Goal: Task Accomplishment & Management: Manage account settings

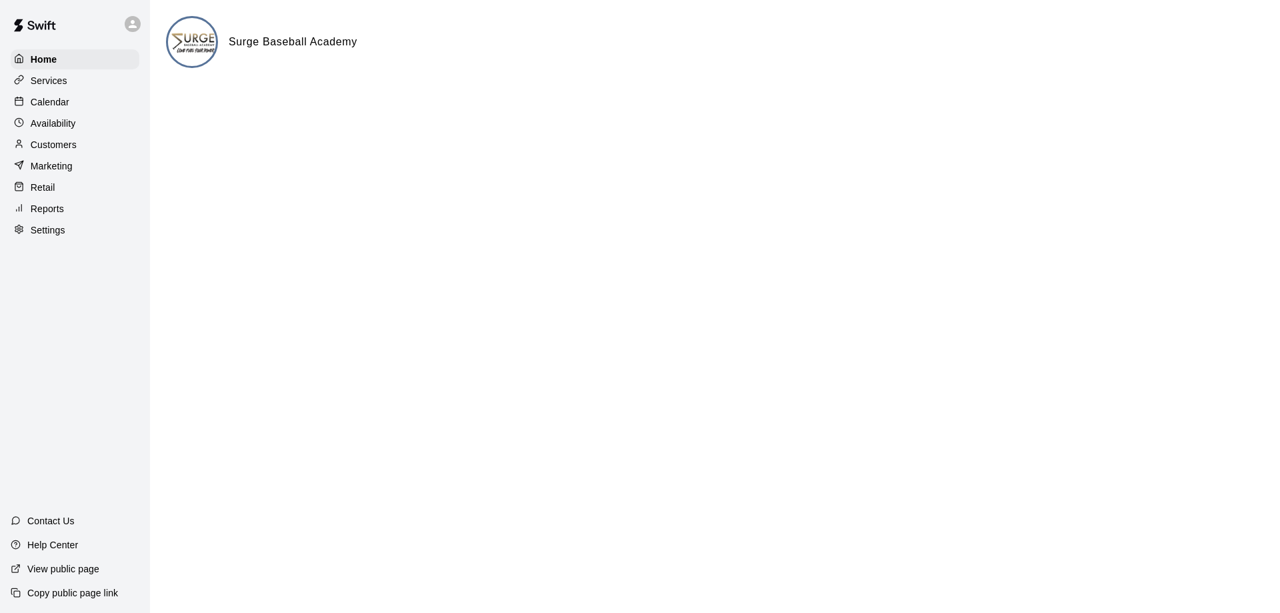
click at [67, 109] on p "Calendar" at bounding box center [50, 101] width 39 height 13
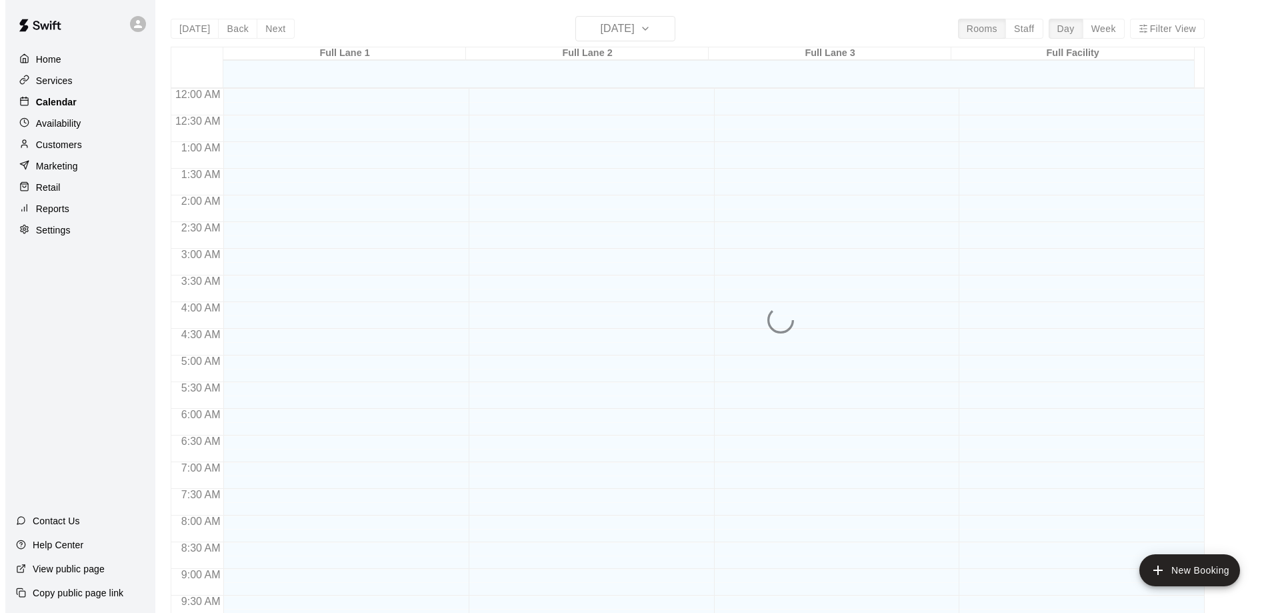
scroll to position [701, 0]
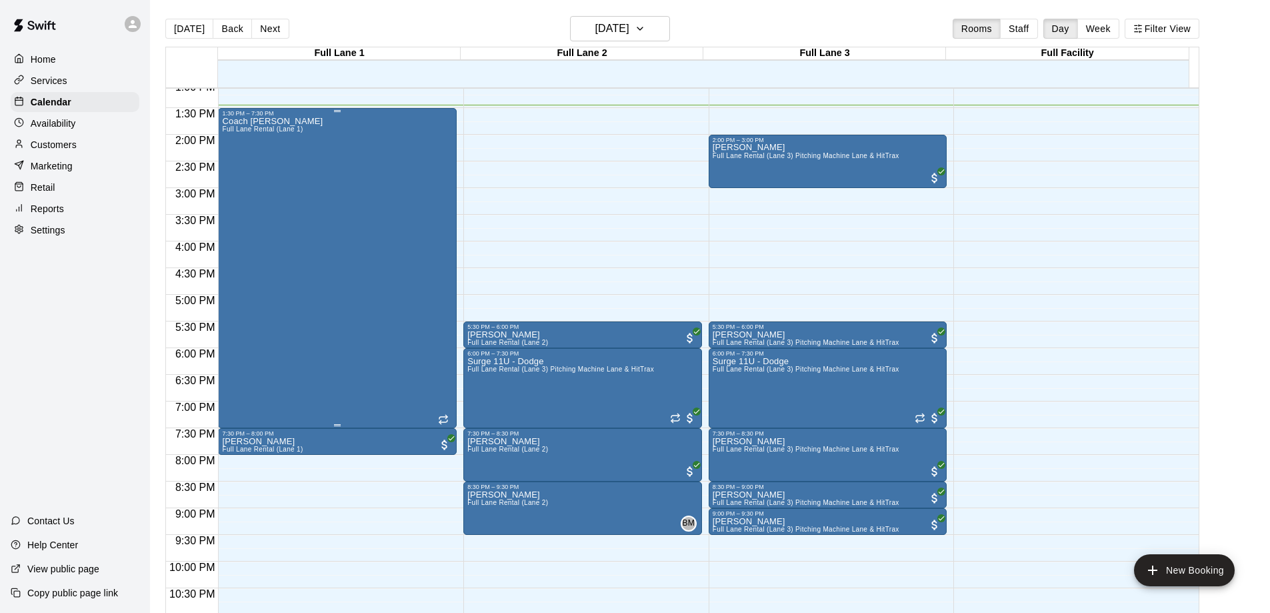
click at [322, 242] on div "Coach [PERSON_NAME] Full [PERSON_NAME] Rental (Lane 1)" at bounding box center [337, 423] width 231 height 613
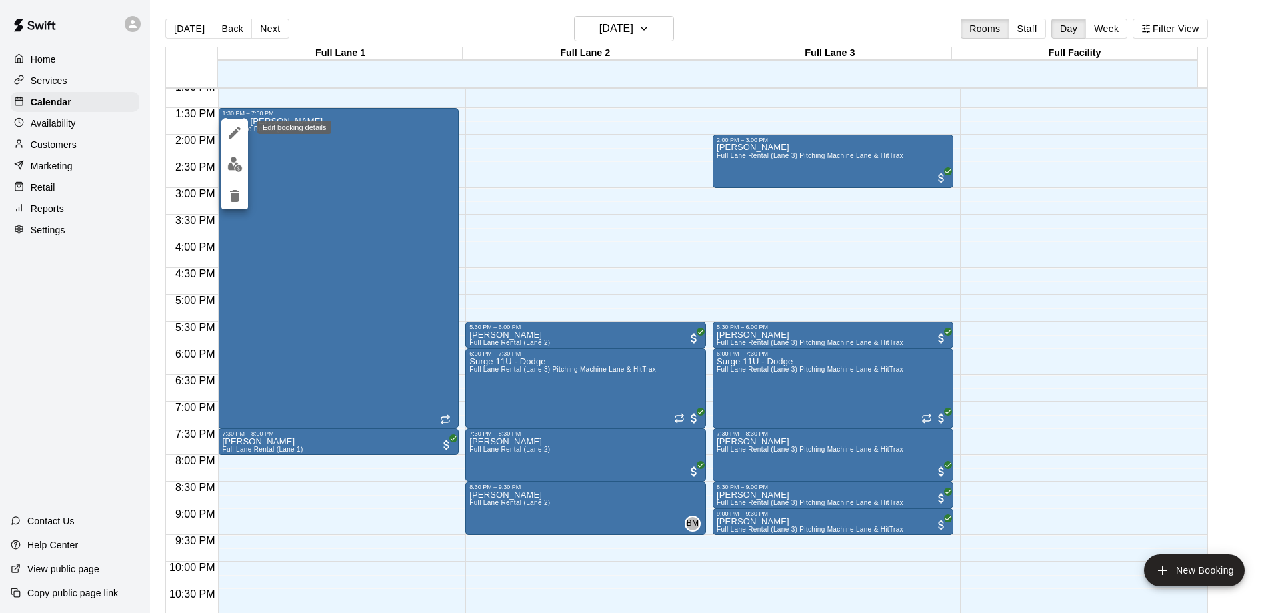
click at [236, 132] on icon "edit" at bounding box center [235, 133] width 12 height 12
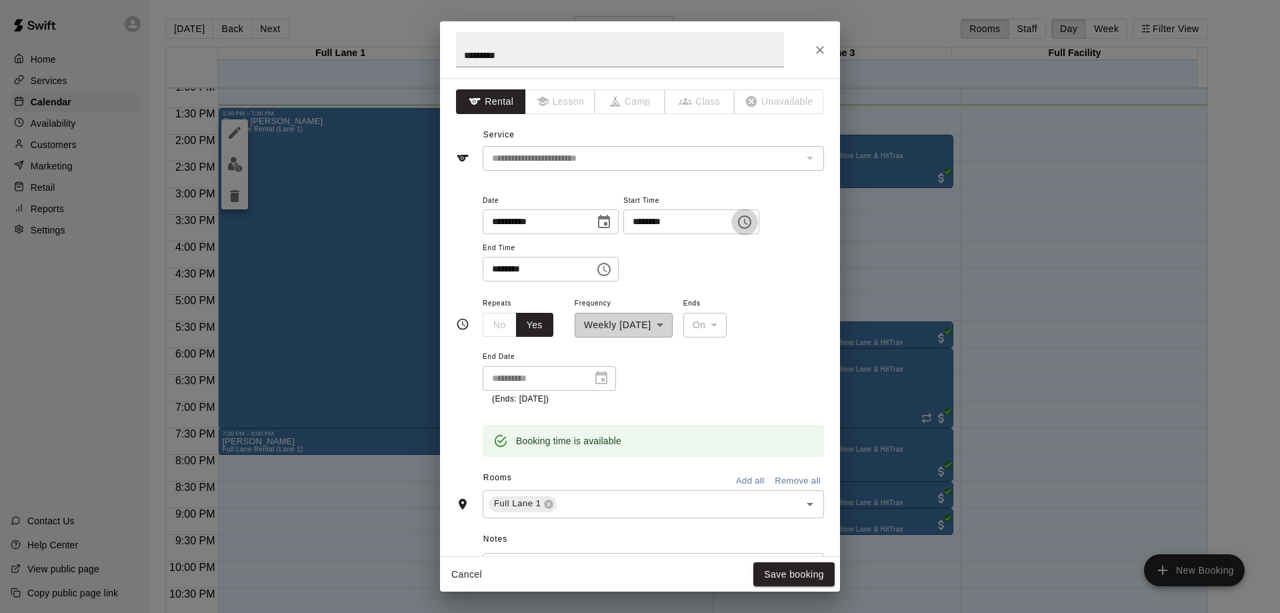
click at [753, 221] on icon "Choose time, selected time is 1:30 PM" at bounding box center [745, 222] width 16 height 16
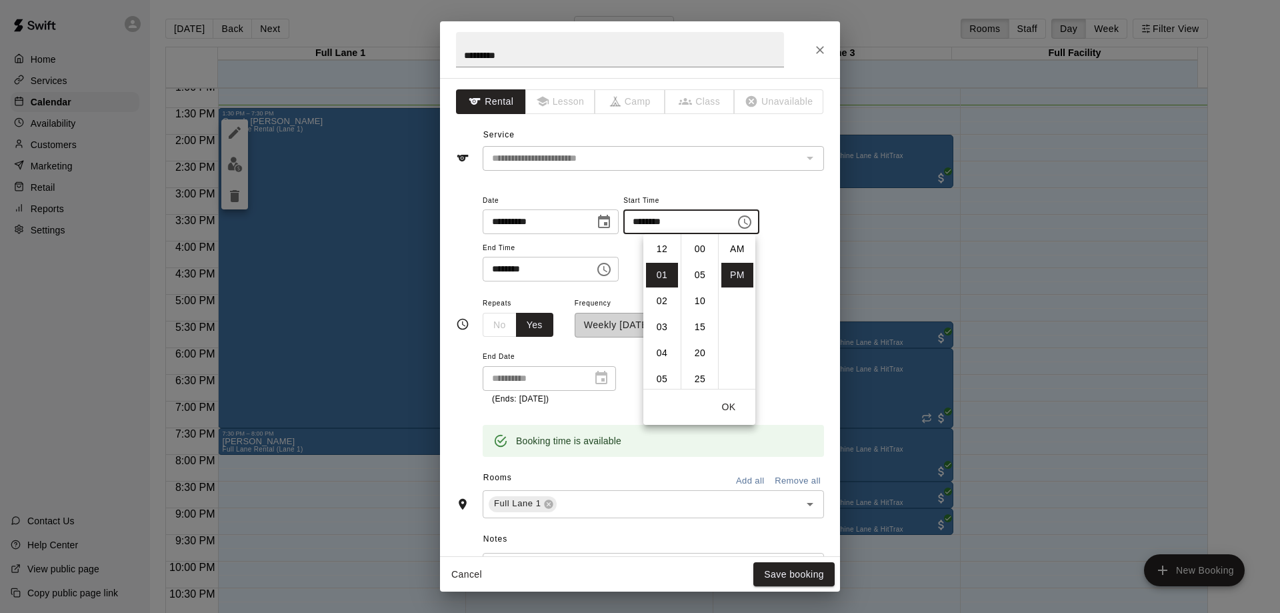
scroll to position [24, 0]
click at [662, 324] on li "04" at bounding box center [662, 327] width 32 height 25
type input "********"
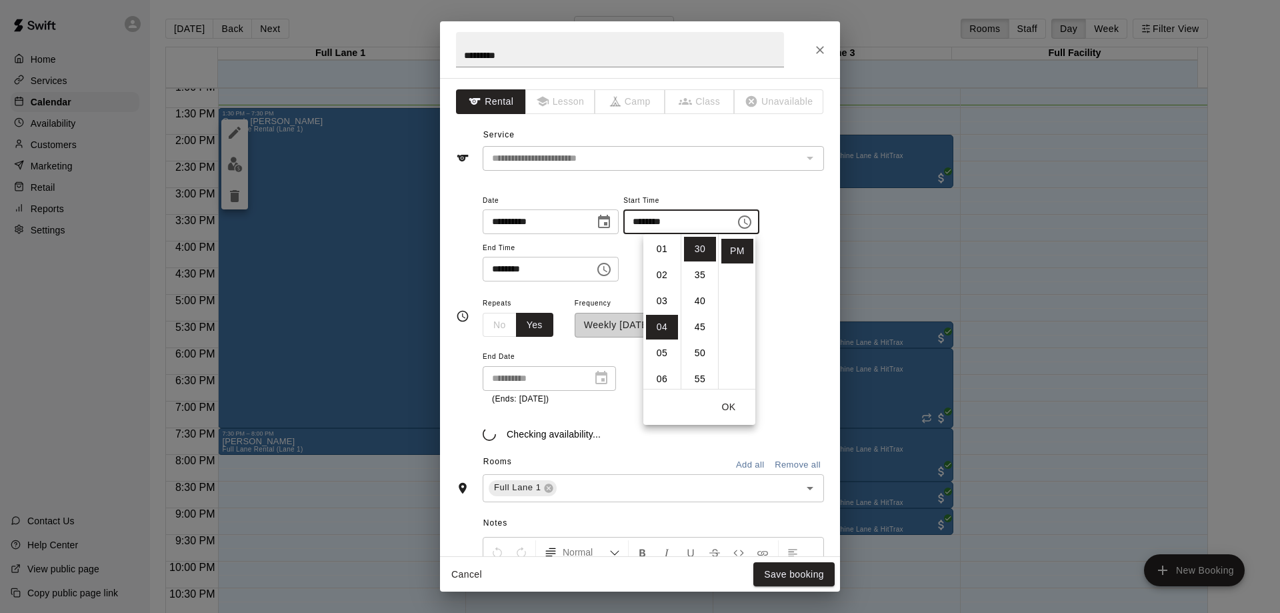
scroll to position [104, 0]
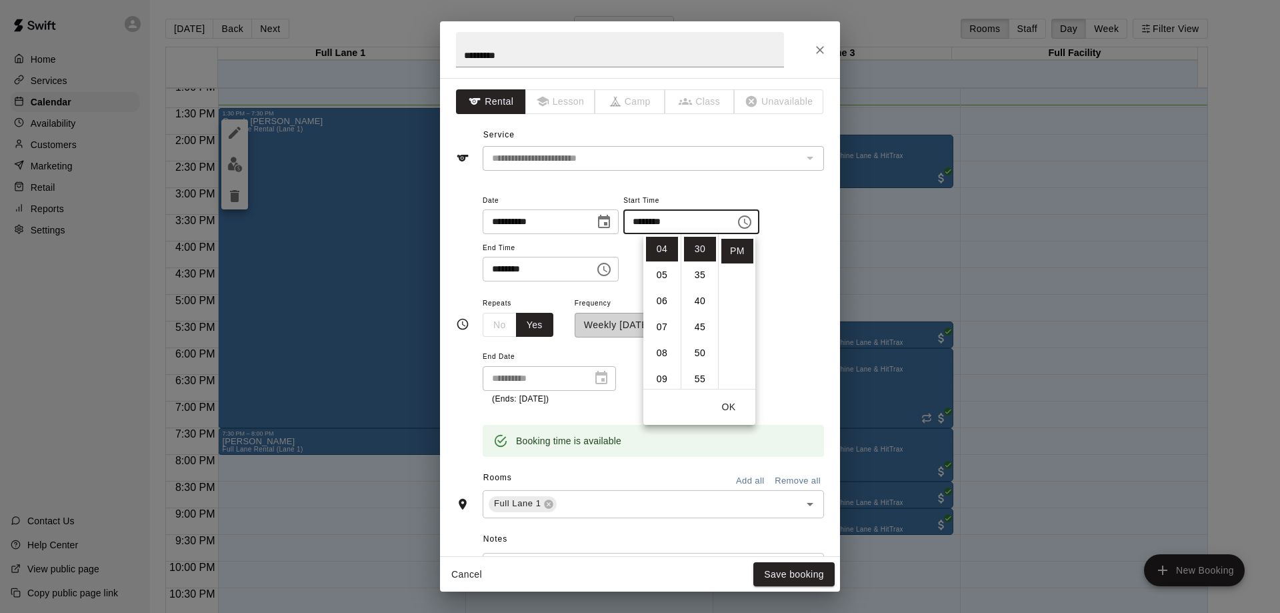
click at [731, 407] on button "OK" at bounding box center [729, 407] width 43 height 25
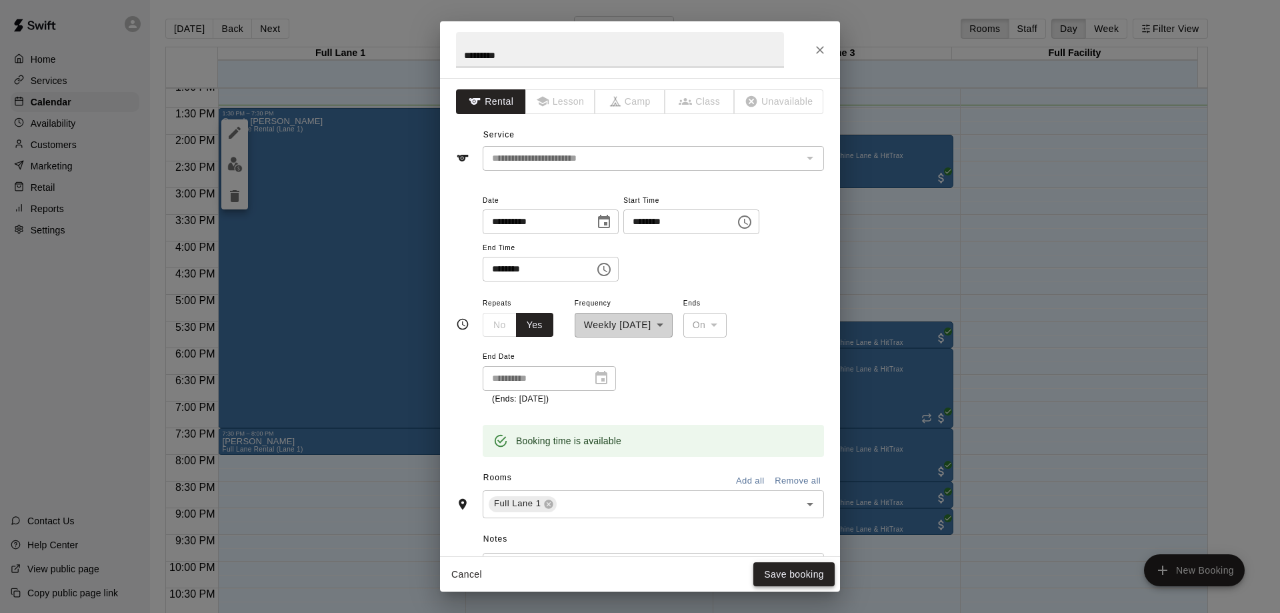
click at [809, 579] on button "Save booking" at bounding box center [794, 574] width 81 height 25
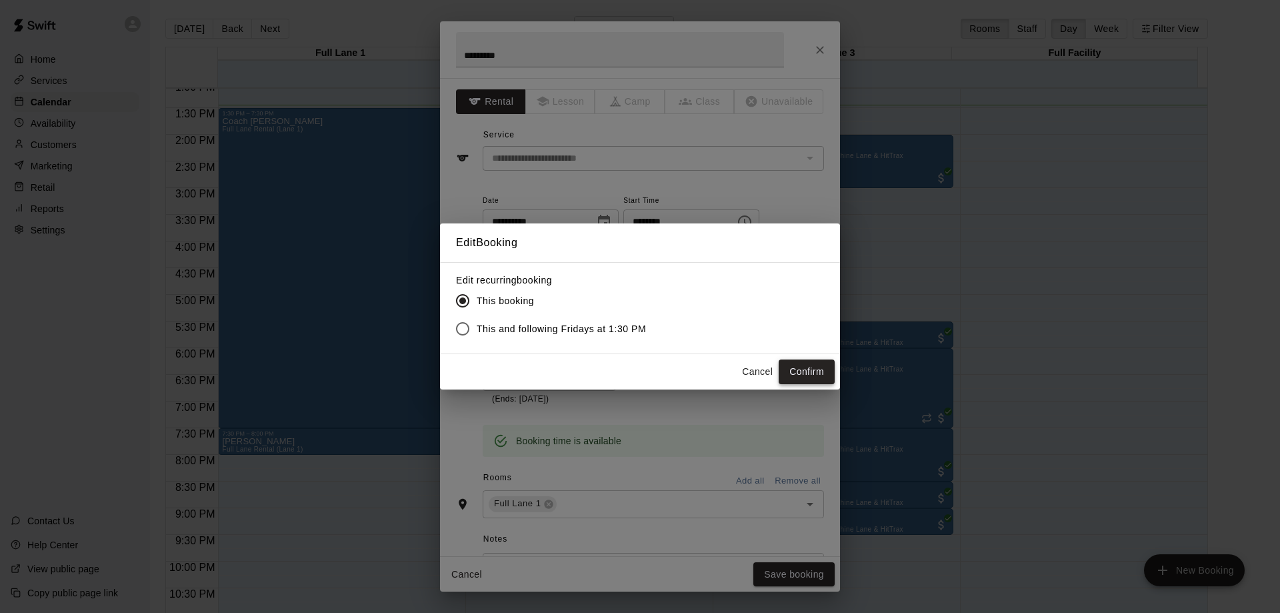
click at [794, 375] on button "Confirm" at bounding box center [807, 371] width 56 height 25
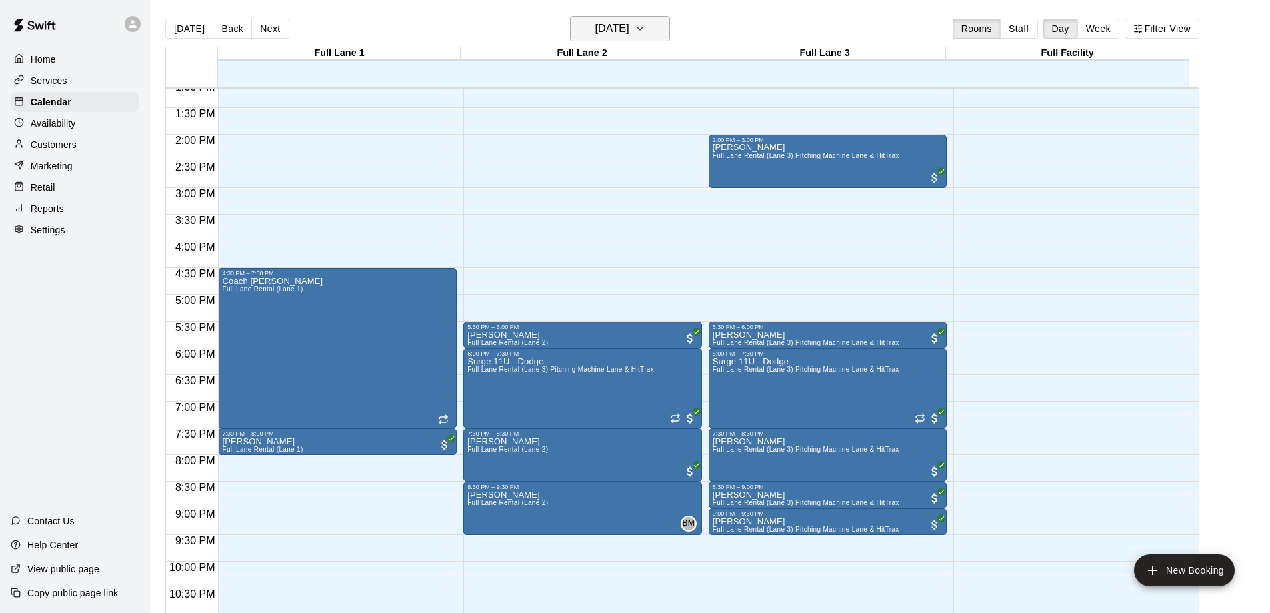
click at [630, 31] on h6 "[DATE]" at bounding box center [612, 28] width 34 height 19
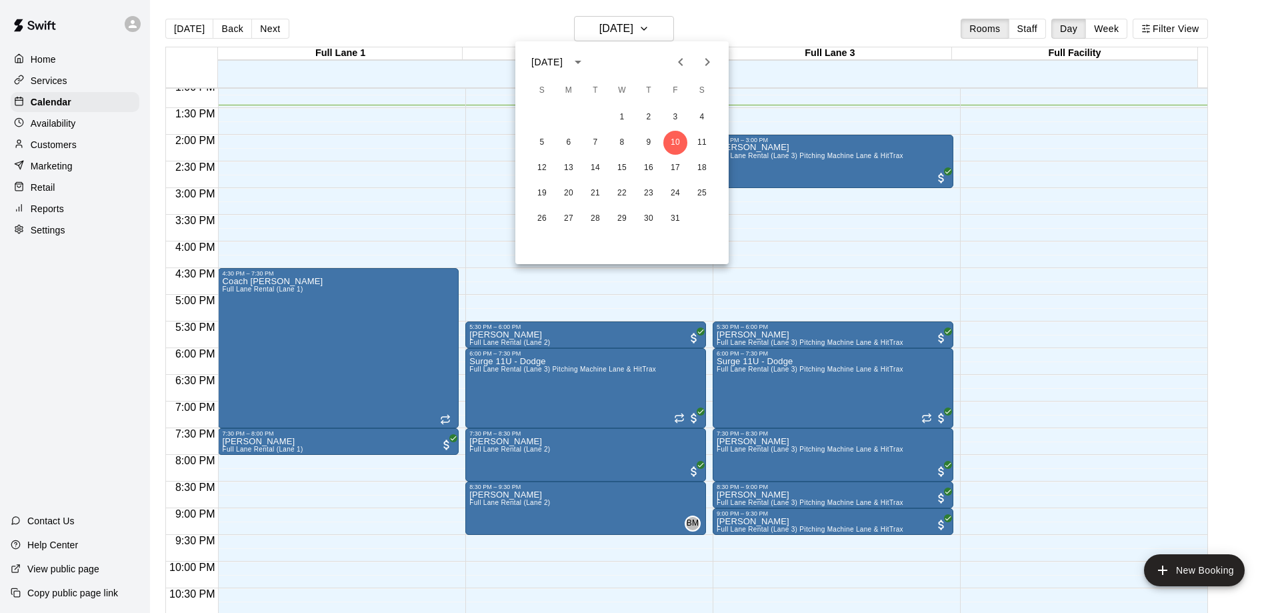
click at [225, 31] on div at bounding box center [640, 306] width 1280 height 613
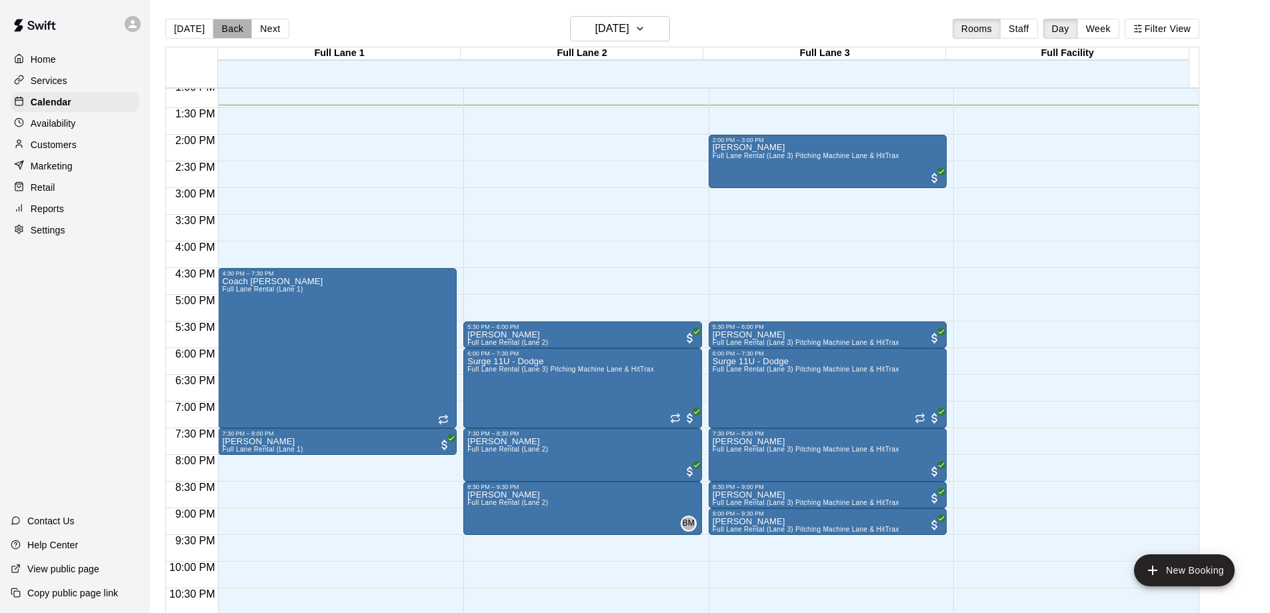
click at [225, 31] on button "Back" at bounding box center [232, 29] width 39 height 20
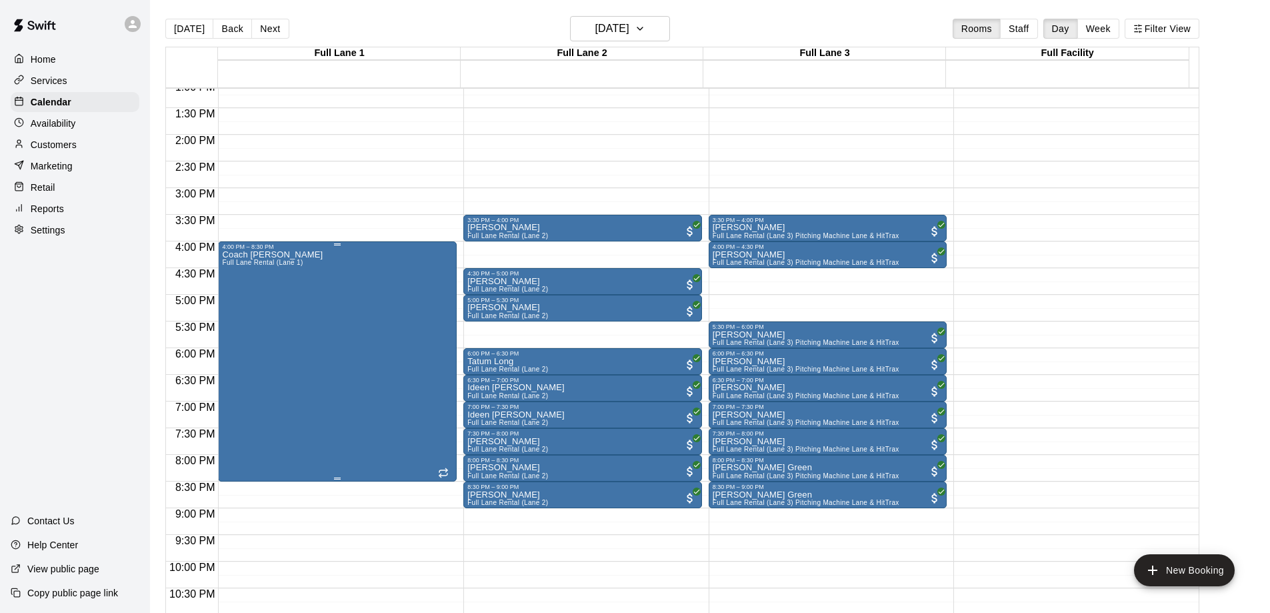
click at [341, 362] on div "Coach [PERSON_NAME] Full [PERSON_NAME] Rental (Lane 1)" at bounding box center [337, 556] width 231 height 613
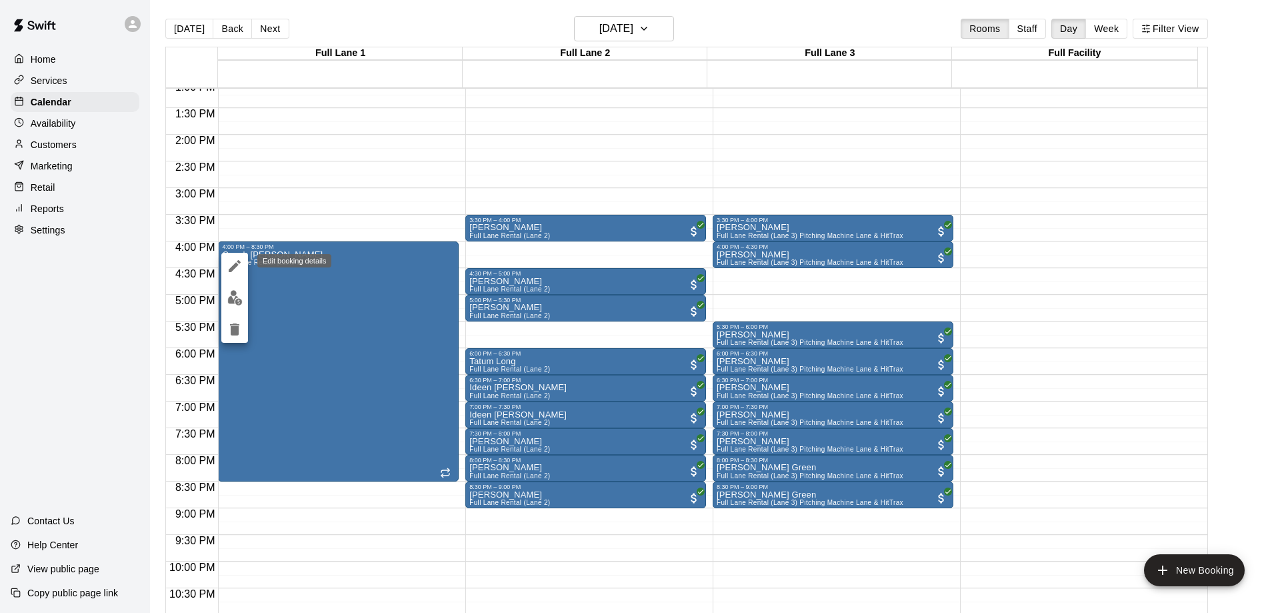
click at [239, 264] on icon "edit" at bounding box center [235, 266] width 16 height 16
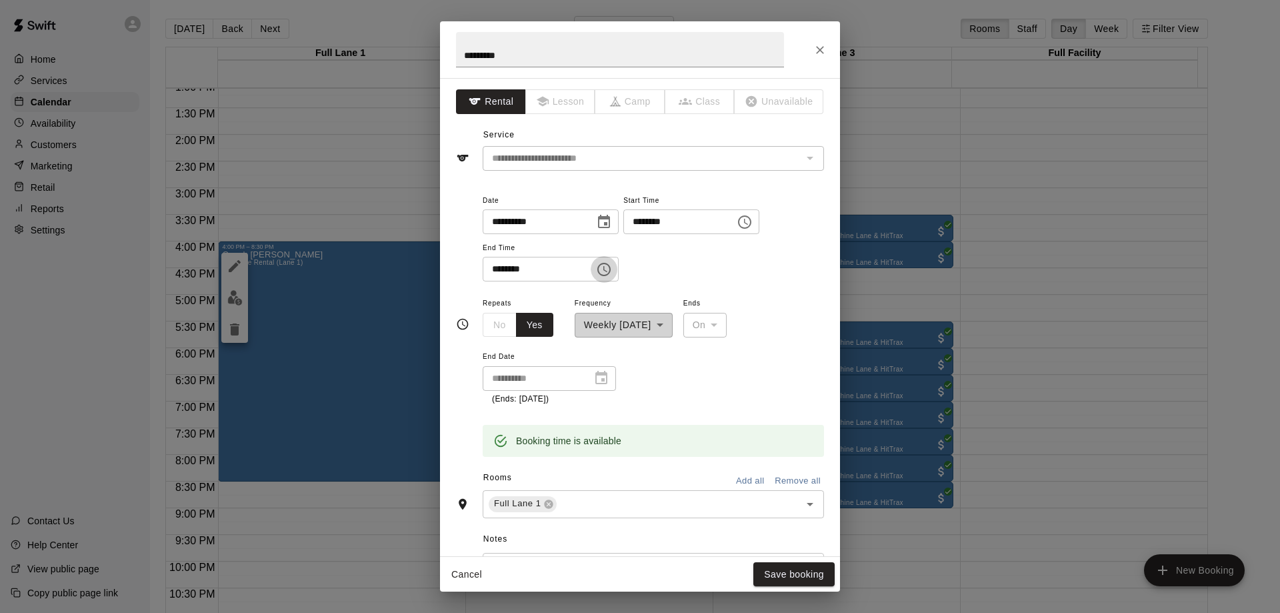
click at [612, 269] on icon "Choose time, selected time is 8:30 PM" at bounding box center [604, 269] width 16 height 16
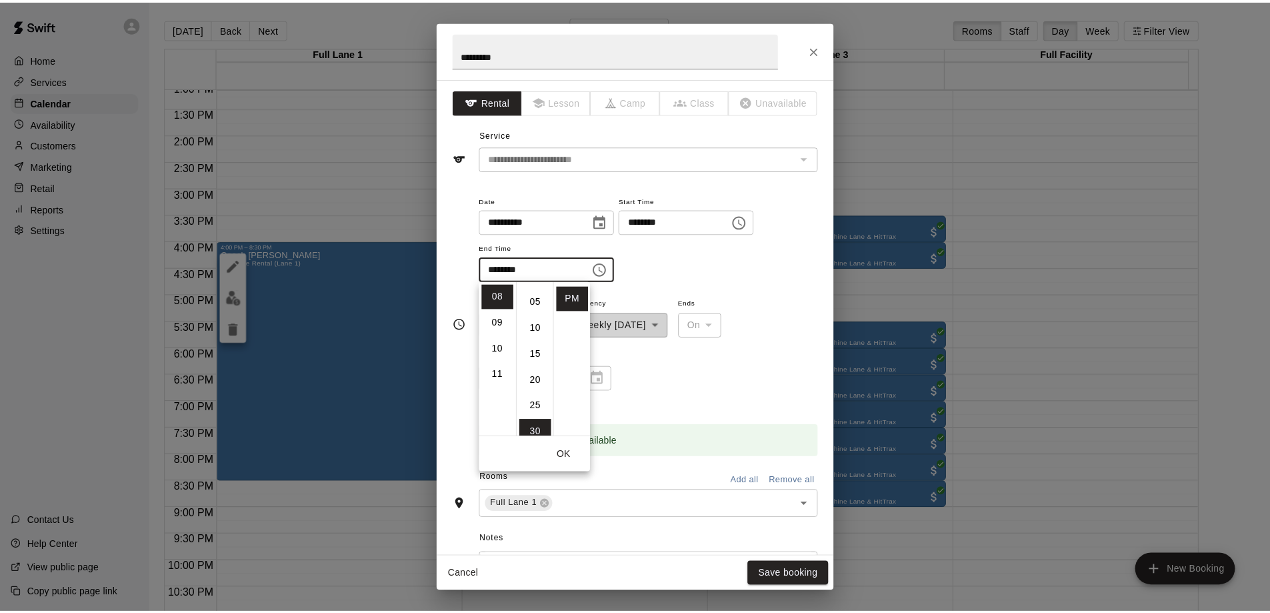
scroll to position [0, 0]
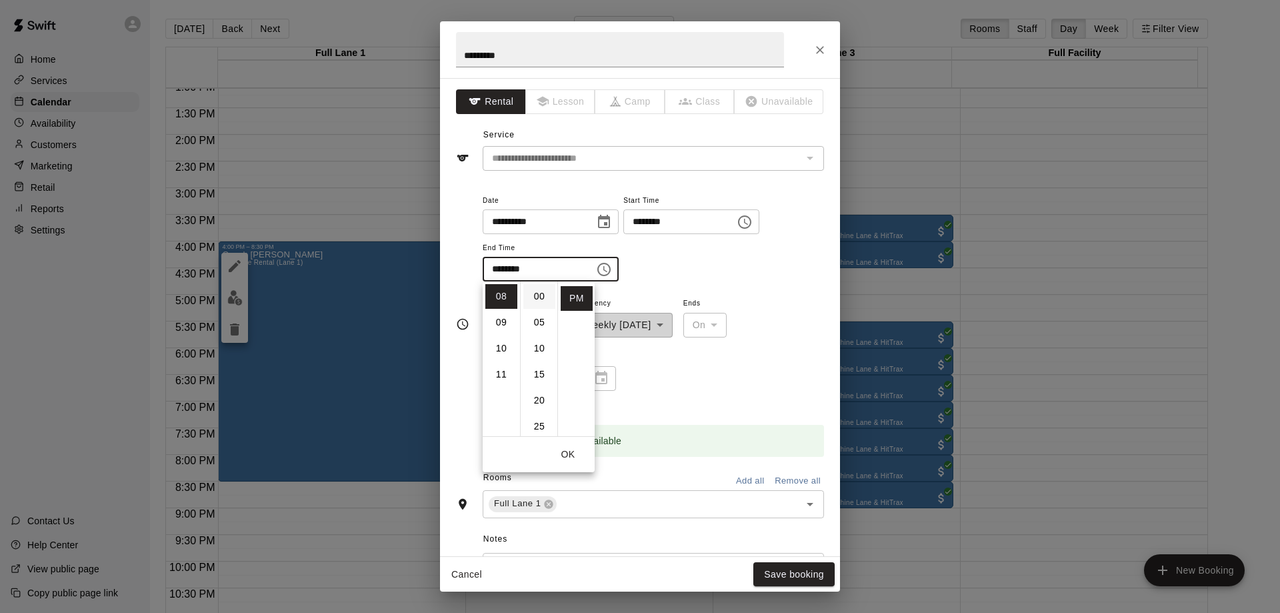
click at [537, 298] on li "00" at bounding box center [539, 296] width 32 height 25
type input "********"
click at [561, 459] on button "OK" at bounding box center [568, 454] width 43 height 25
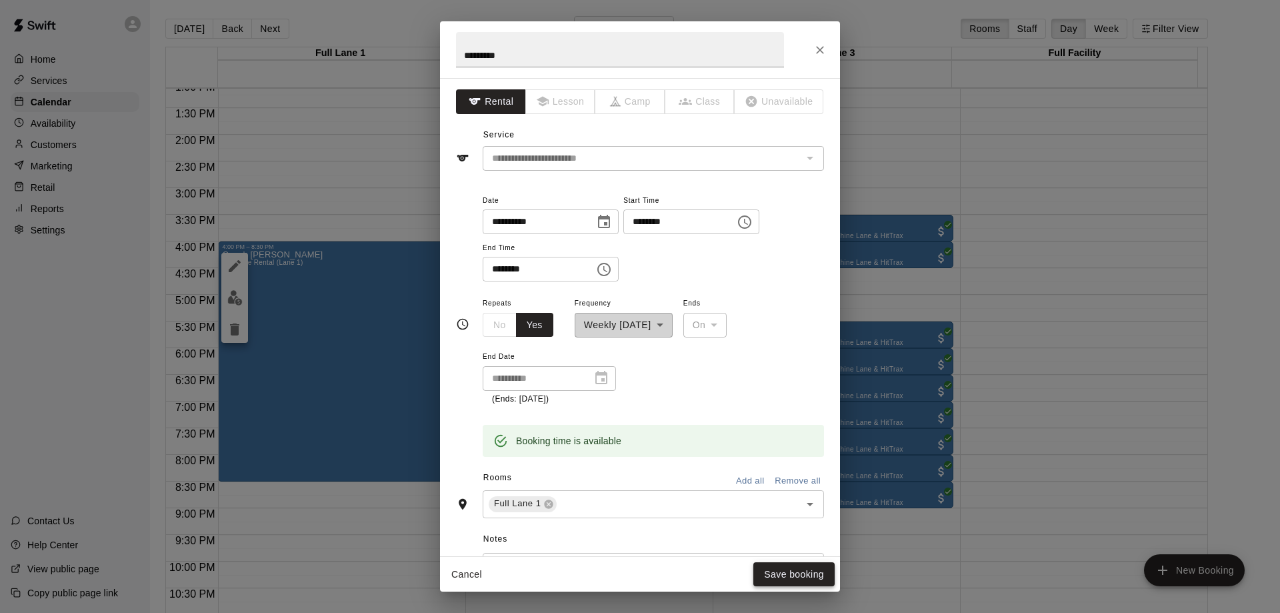
click at [777, 573] on button "Save booking" at bounding box center [794, 574] width 81 height 25
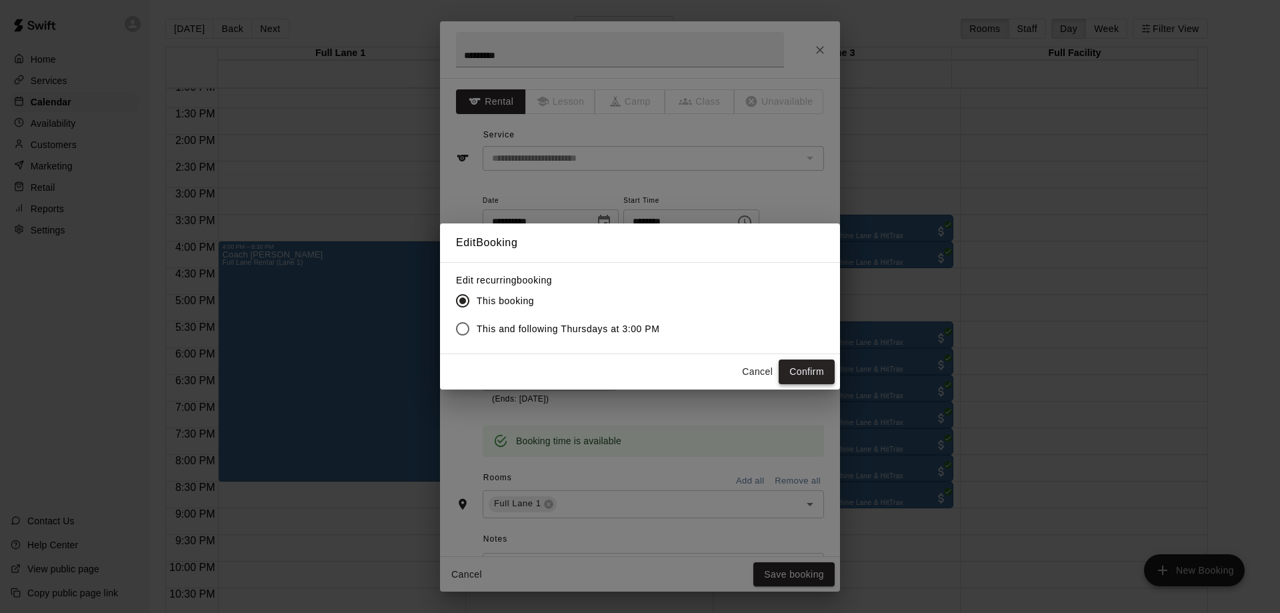
click at [806, 380] on button "Confirm" at bounding box center [807, 371] width 56 height 25
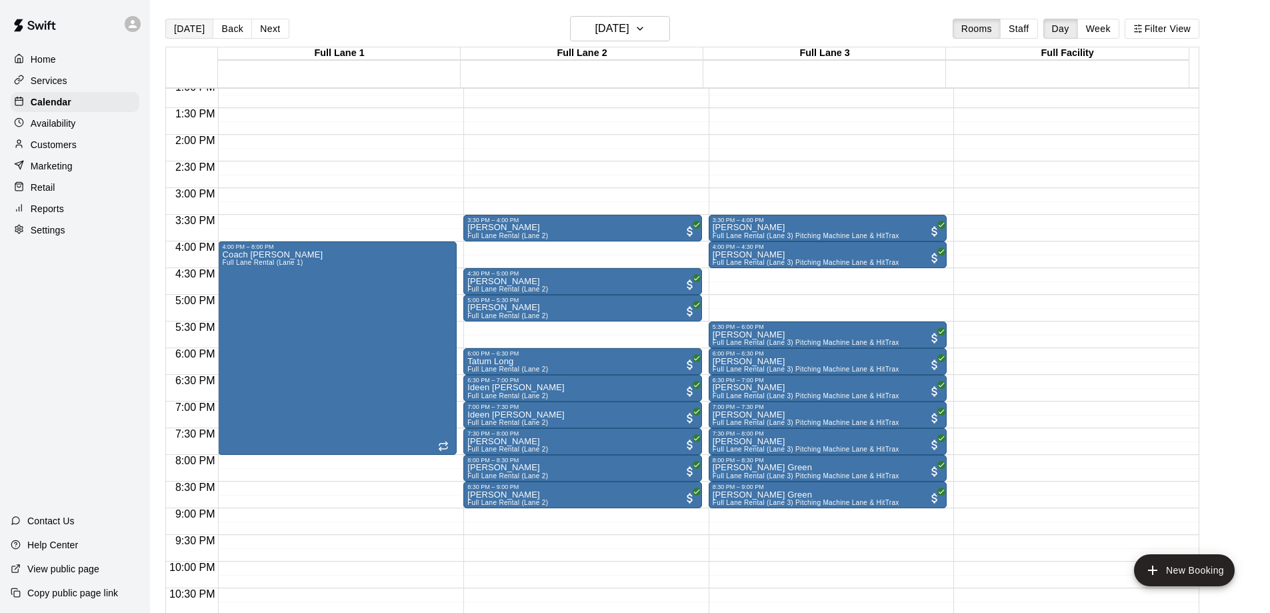
click at [183, 29] on button "[DATE]" at bounding box center [189, 29] width 48 height 20
